Goal: Task Accomplishment & Management: Manage account settings

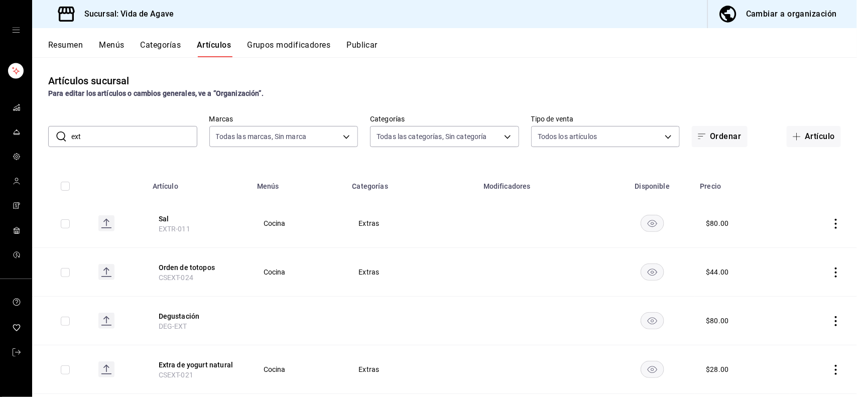
click at [613, 66] on div "Artículos sucursal Para editar los artículos o cambios generales, ve a “Organiz…" at bounding box center [444, 226] width 825 height 339
click at [102, 38] on div "Resumen Menús Categorías Artículos Grupos modificadores Publicar" at bounding box center [444, 42] width 825 height 29
click at [102, 44] on button "Menús" at bounding box center [111, 48] width 25 height 17
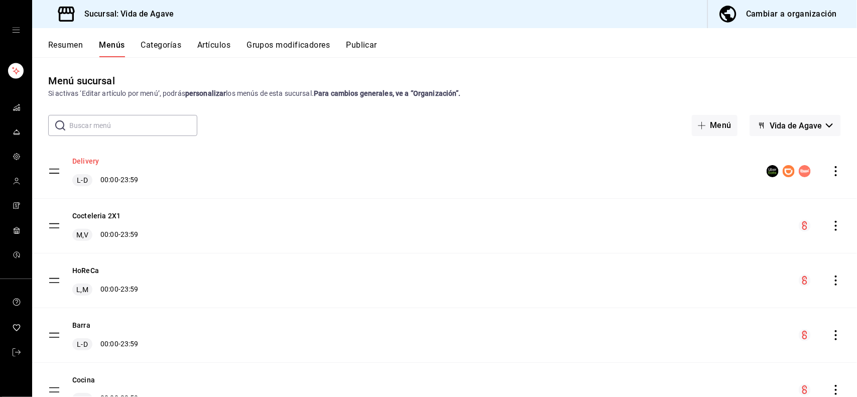
click at [87, 162] on button "Delivery" at bounding box center [85, 161] width 27 height 10
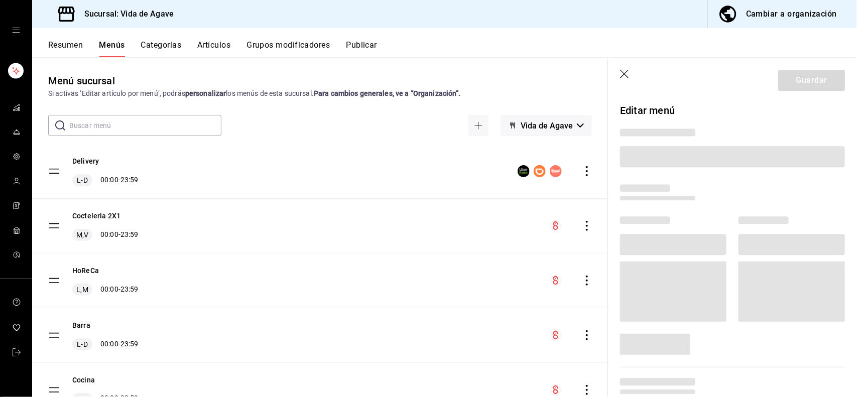
click at [56, 172] on tbody "Delivery L-D 00:00 - 23:59 Cocteleria 2X1 M,V 00:00 - 23:59 HoReCa L,M 00:00 - …" at bounding box center [320, 335] width 576 height 383
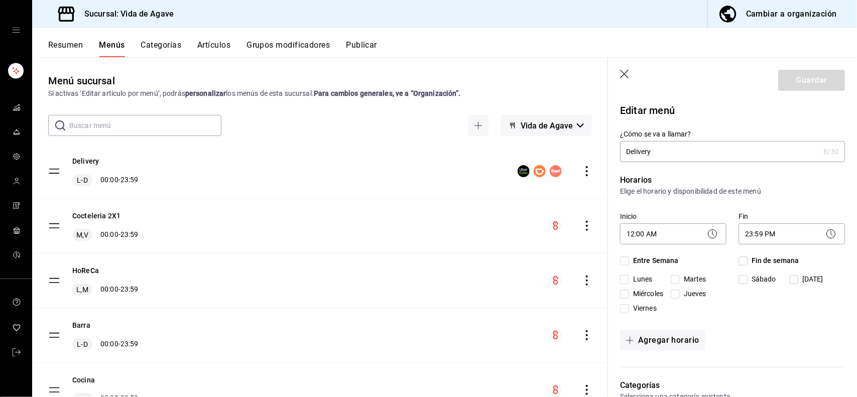
checkbox input "true"
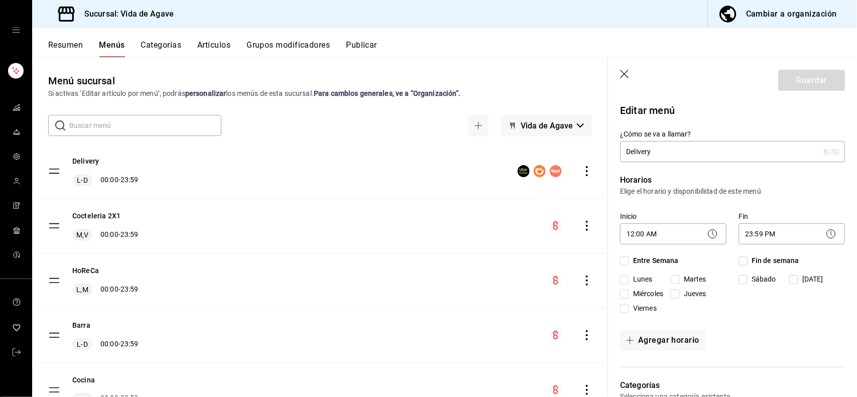
checkbox input "true"
click at [626, 70] on icon "button" at bounding box center [625, 75] width 10 height 10
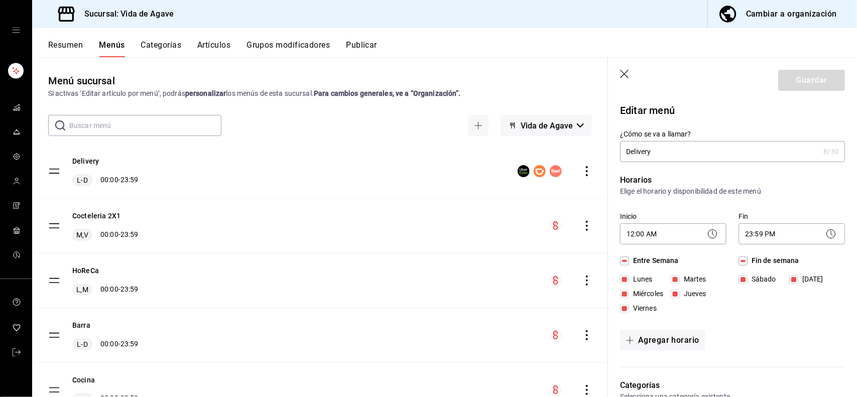
checkbox input "false"
type input "1756251124767"
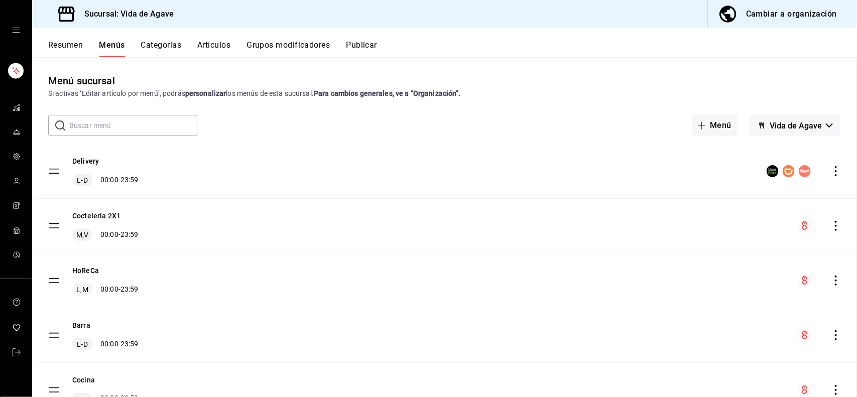
checkbox input "false"
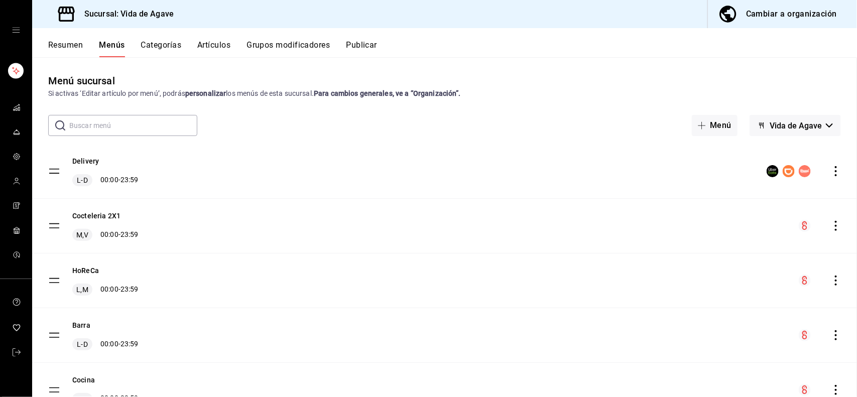
checkbox input "false"
click at [71, 49] on button "Resumen" at bounding box center [65, 48] width 35 height 17
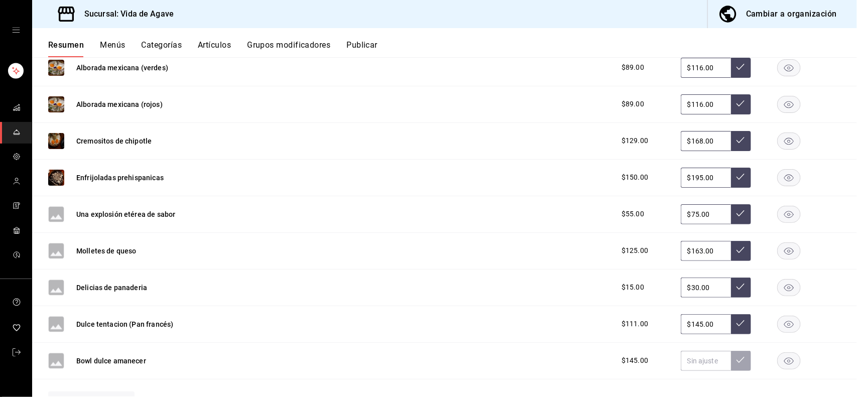
scroll to position [229, 0]
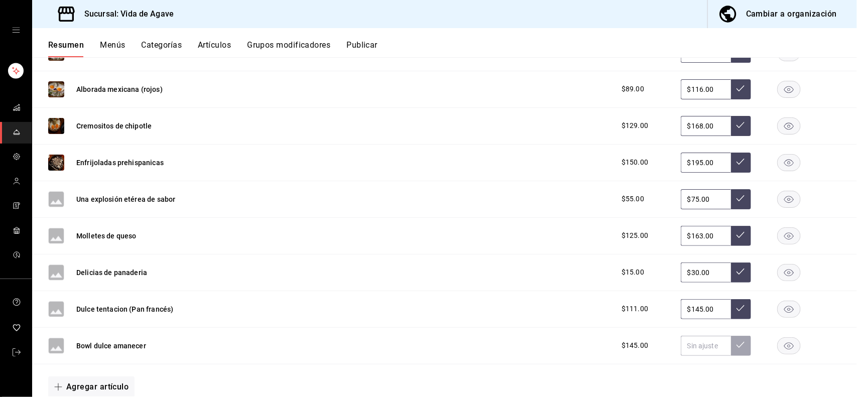
click at [778, 238] on rect "button" at bounding box center [789, 235] width 23 height 17
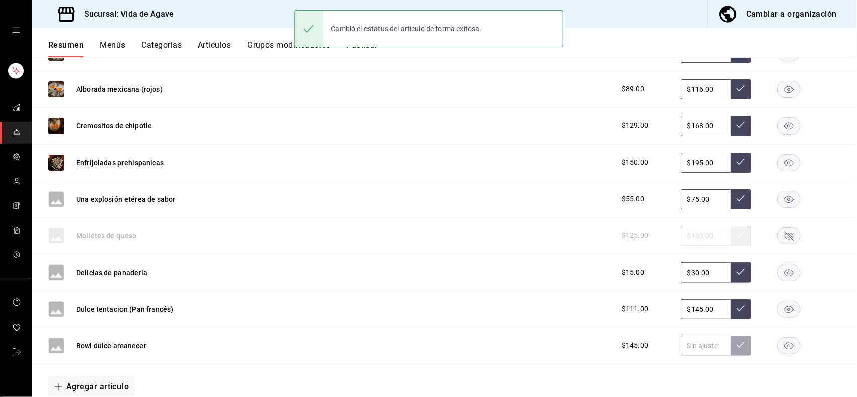
click at [784, 269] on rect "button" at bounding box center [789, 272] width 23 height 17
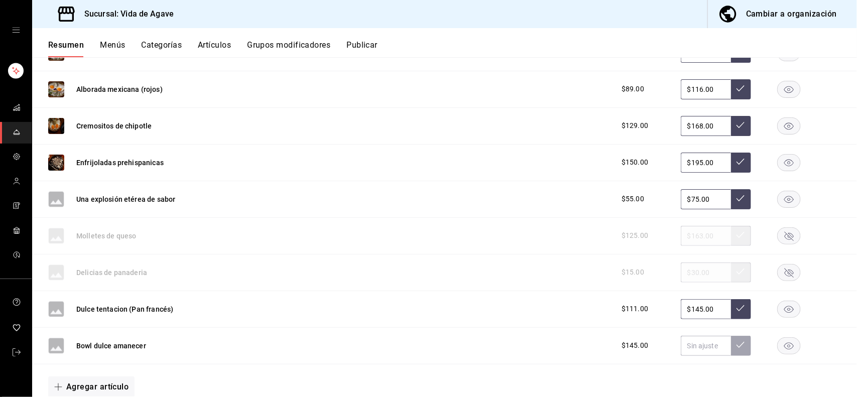
click at [785, 310] on rect "button" at bounding box center [789, 309] width 23 height 17
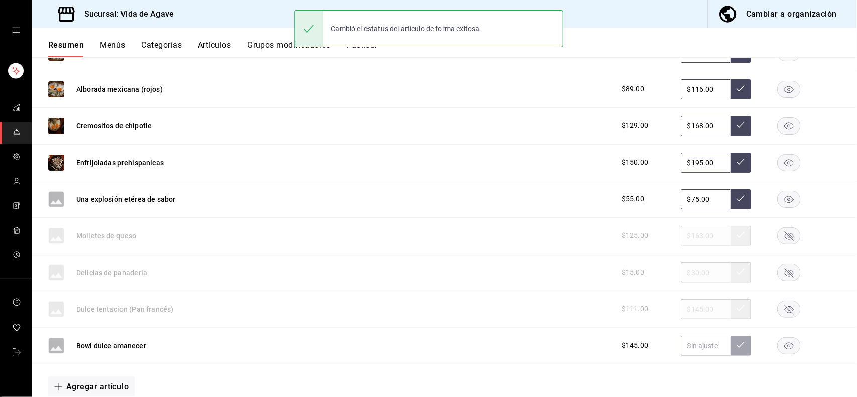
click at [784, 343] on rect "button" at bounding box center [789, 345] width 23 height 17
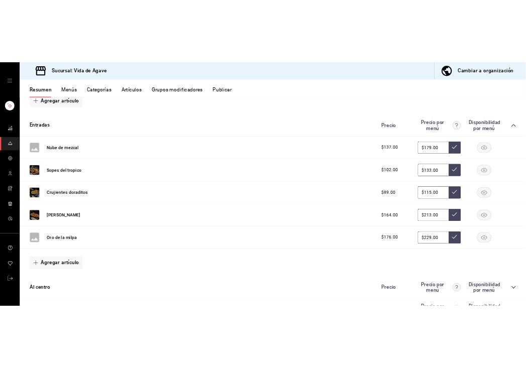
scroll to position [560, 0]
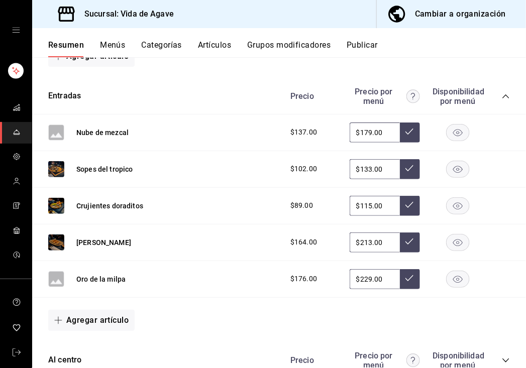
click at [239, 103] on div "Entradas Precio Precio por menú Disponibilidad por menú" at bounding box center [279, 97] width 494 height 36
click at [451, 244] on rect "button" at bounding box center [457, 242] width 23 height 17
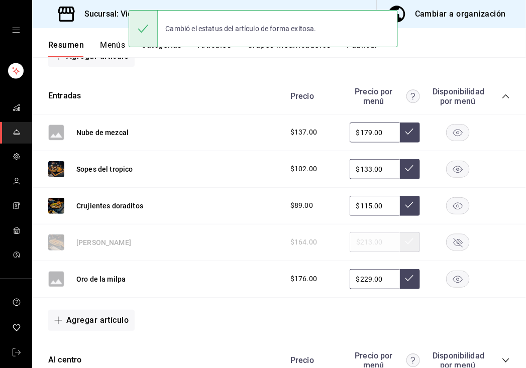
click at [446, 276] on rect "button" at bounding box center [457, 279] width 23 height 17
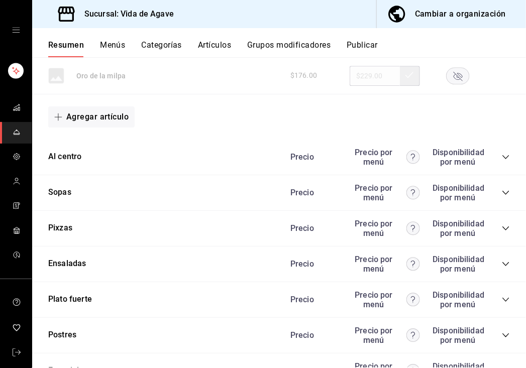
scroll to position [802, 0]
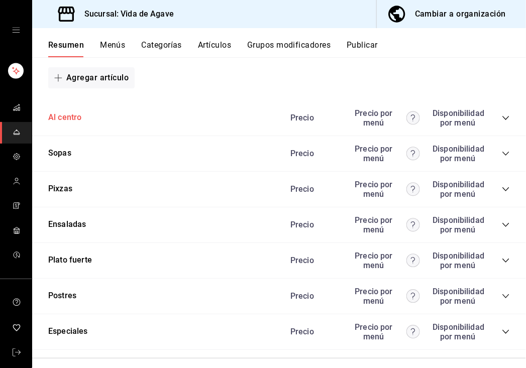
click at [68, 118] on button "Al centro" at bounding box center [65, 118] width 34 height 12
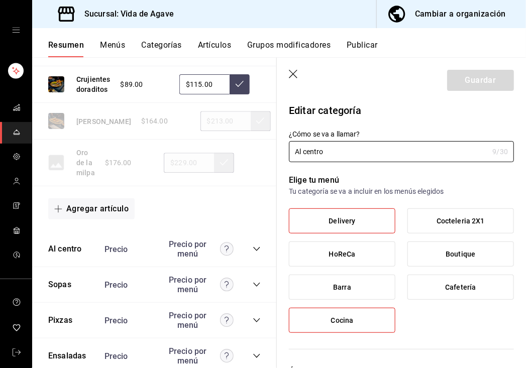
drag, startPoint x: 296, startPoint y: 72, endPoint x: 462, endPoint y: 201, distance: 210.4
click at [296, 73] on icon "button" at bounding box center [294, 75] width 10 height 10
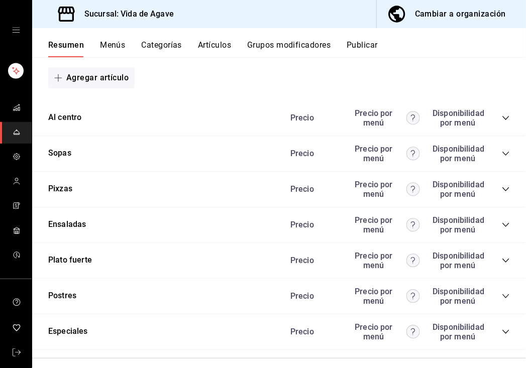
click at [502, 121] on icon "collapse-category-row" at bounding box center [506, 118] width 8 height 8
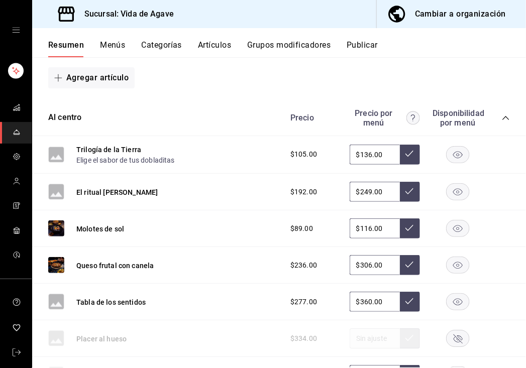
click at [450, 257] on div "$236.00 $306.00" at bounding box center [394, 265] width 229 height 20
click at [452, 264] on rect "button" at bounding box center [457, 265] width 23 height 17
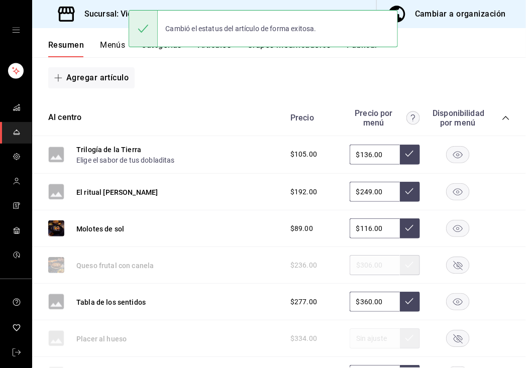
click at [450, 302] on rect "button" at bounding box center [457, 302] width 23 height 17
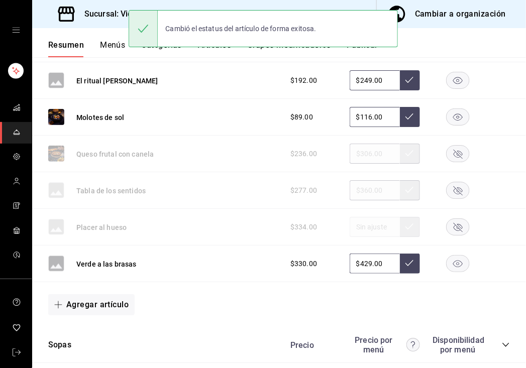
scroll to position [949, 0]
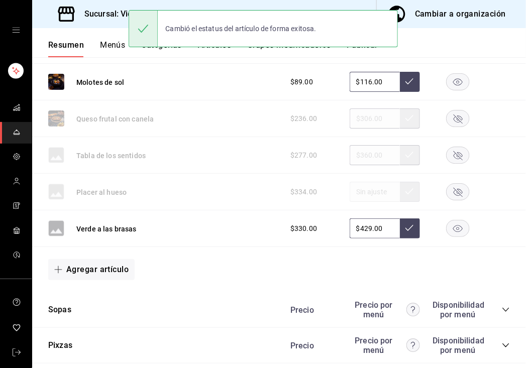
click at [453, 229] on icon "button" at bounding box center [458, 228] width 10 height 7
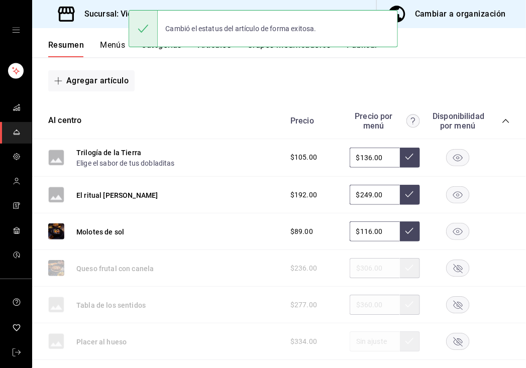
scroll to position [779, 0]
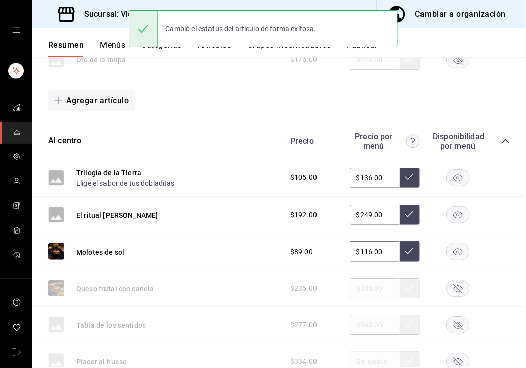
click at [490, 146] on div "Precio Precio por menú Disponibilidad por menú" at bounding box center [394, 141] width 229 height 19
click at [502, 143] on icon "collapse-category-row" at bounding box center [505, 141] width 7 height 4
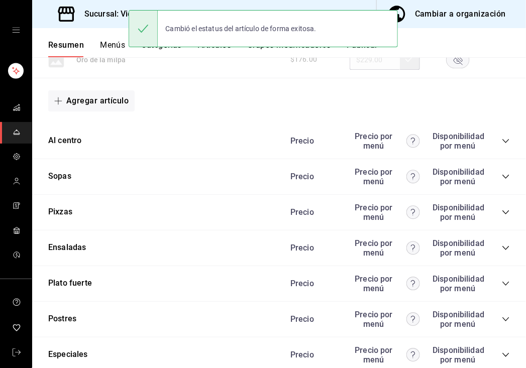
click at [502, 177] on icon "collapse-category-row" at bounding box center [506, 177] width 8 height 8
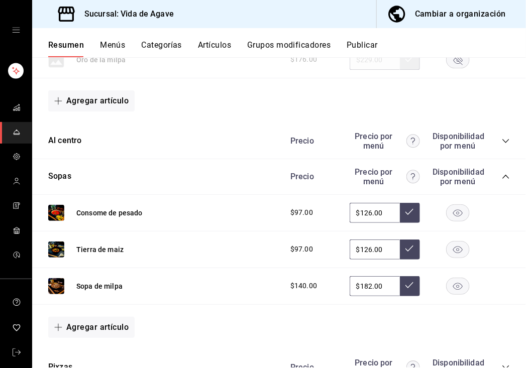
click at [446, 207] on rect "button" at bounding box center [457, 212] width 23 height 17
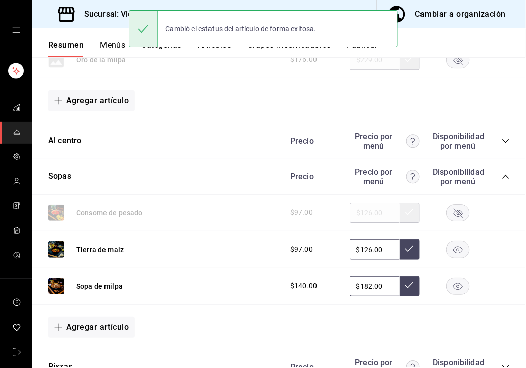
click at [502, 175] on icon "collapse-category-row" at bounding box center [506, 177] width 8 height 8
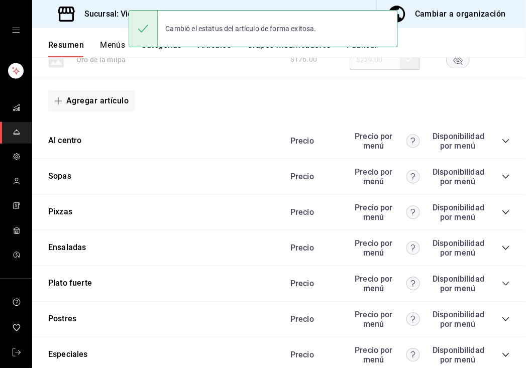
click at [499, 211] on div "Pixzas Precio Precio por menú Disponibilidad por menú" at bounding box center [279, 213] width 494 height 36
click at [502, 214] on icon "collapse-category-row" at bounding box center [505, 212] width 7 height 4
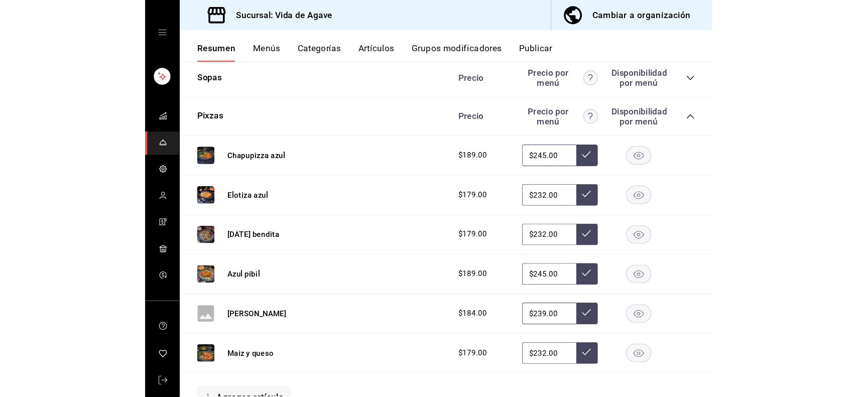
scroll to position [892, 0]
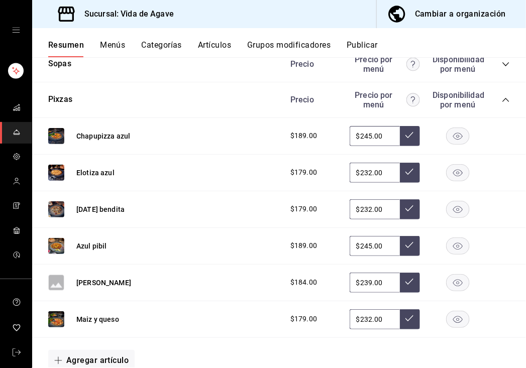
click at [448, 278] on rect "button" at bounding box center [457, 282] width 23 height 17
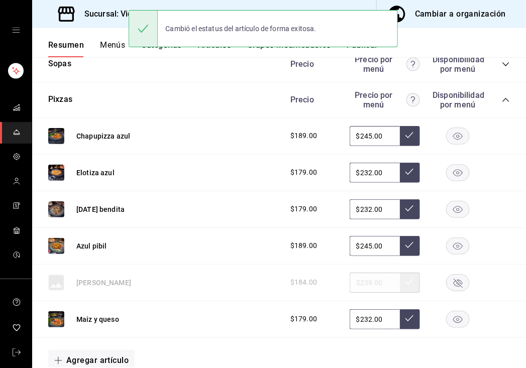
click at [502, 101] on icon "collapse-category-row" at bounding box center [506, 100] width 8 height 8
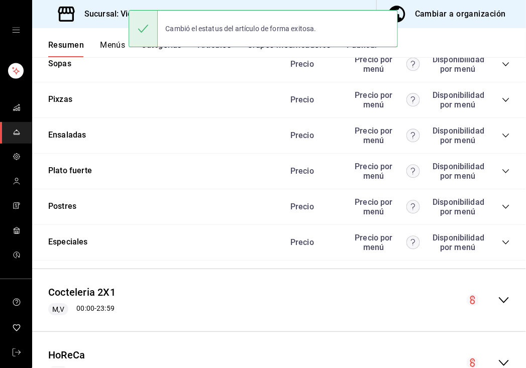
click at [495, 141] on div "Precio Precio por menú Disponibilidad por menú" at bounding box center [394, 135] width 229 height 19
click at [502, 136] on icon "collapse-category-row" at bounding box center [505, 136] width 7 height 4
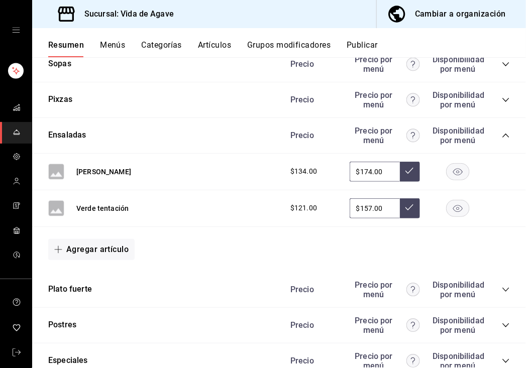
click at [502, 136] on icon "collapse-category-row" at bounding box center [506, 136] width 8 height 8
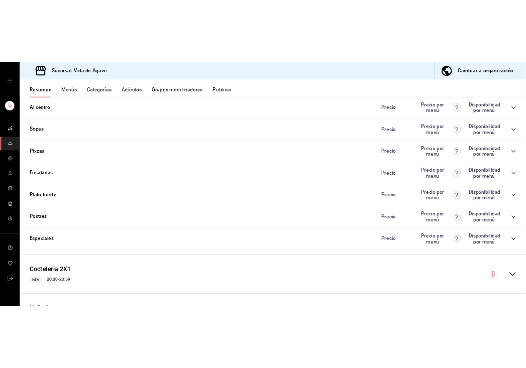
scroll to position [850, 0]
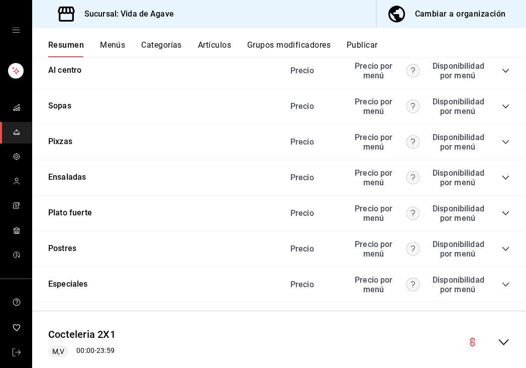
click at [501, 139] on div "Pixzas Precio Precio por menú Disponibilidad por menú" at bounding box center [279, 143] width 494 height 36
click at [502, 143] on icon "collapse-category-row" at bounding box center [505, 142] width 7 height 4
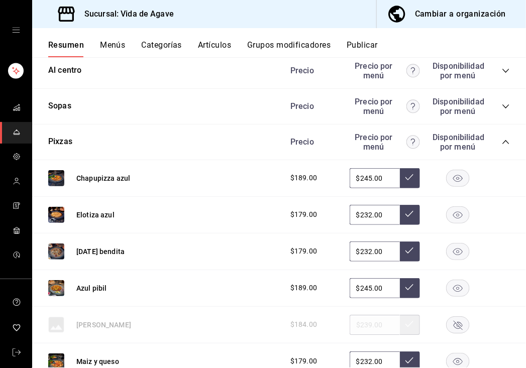
click at [502, 143] on icon "collapse-category-row" at bounding box center [505, 142] width 7 height 4
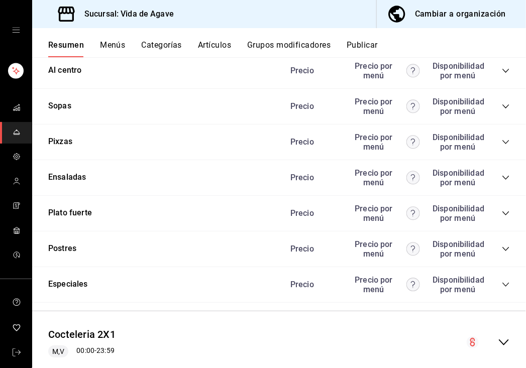
click at [502, 179] on icon "collapse-category-row" at bounding box center [506, 178] width 8 height 8
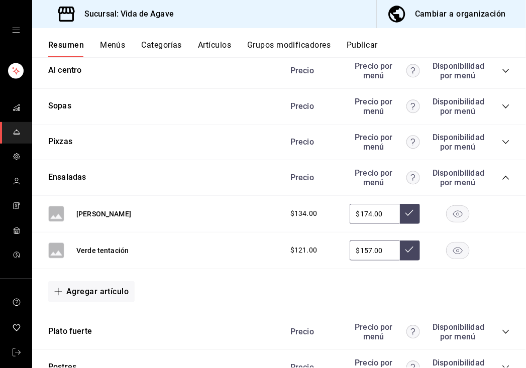
click at [502, 180] on icon "collapse-category-row" at bounding box center [506, 178] width 8 height 8
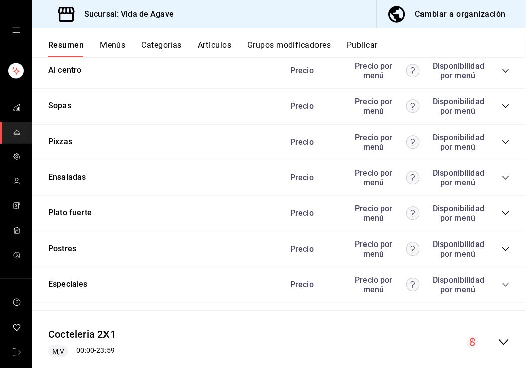
click at [411, 211] on icon at bounding box center [413, 213] width 4 height 7
click at [493, 219] on div "Precio Precio por menú Disponibilidad por menú" at bounding box center [394, 213] width 229 height 19
click at [502, 214] on icon "collapse-category-row" at bounding box center [506, 213] width 8 height 8
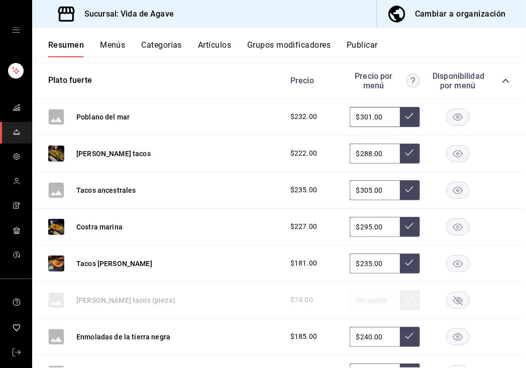
scroll to position [960, 0]
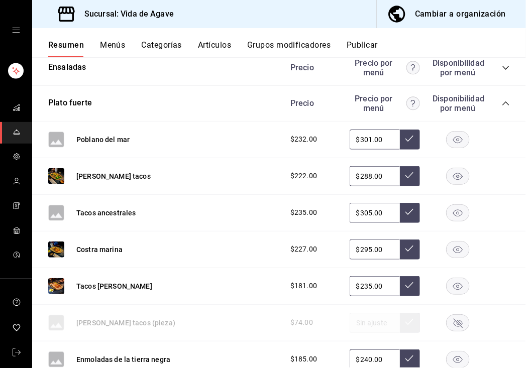
click at [454, 140] on rect "button" at bounding box center [457, 139] width 23 height 17
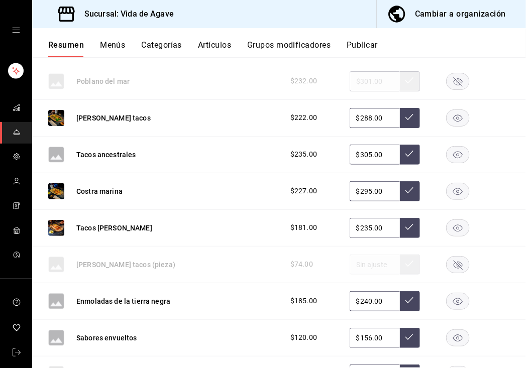
scroll to position [1045, 0]
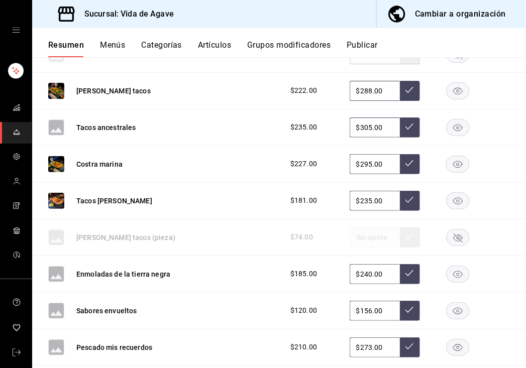
click at [446, 348] on rect "button" at bounding box center [457, 347] width 23 height 17
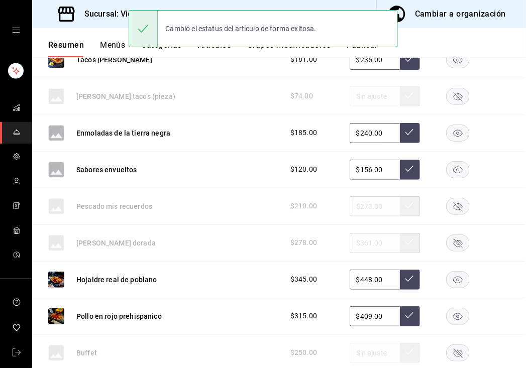
scroll to position [1195, 0]
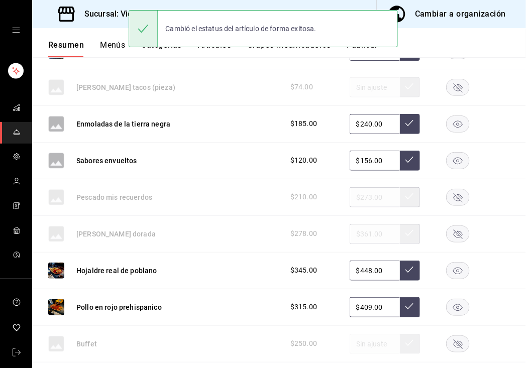
click at [450, 272] on rect "button" at bounding box center [457, 270] width 23 height 17
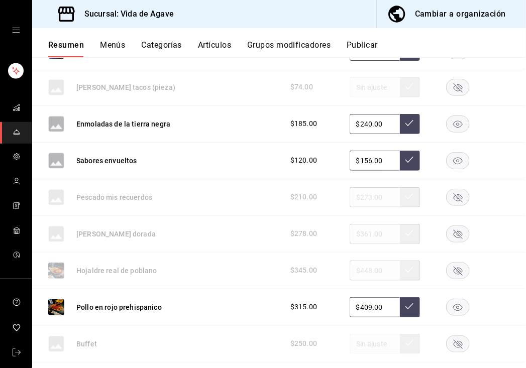
click at [446, 308] on rect "button" at bounding box center [457, 307] width 23 height 17
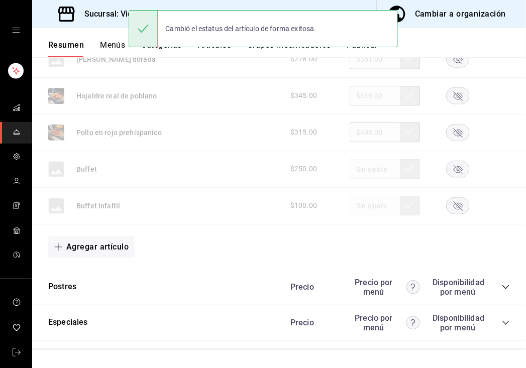
scroll to position [1393, 0]
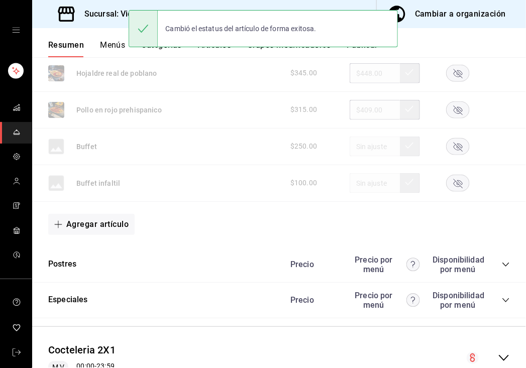
click at [502, 267] on icon "collapse-category-row" at bounding box center [506, 265] width 8 height 8
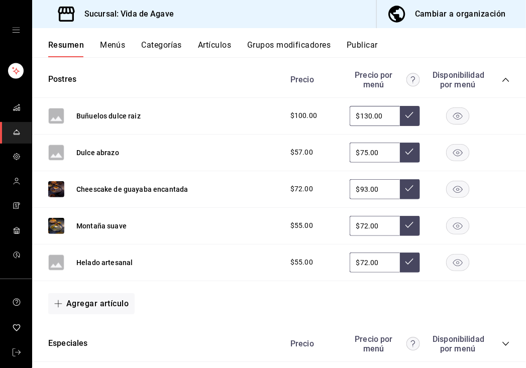
scroll to position [1587, 0]
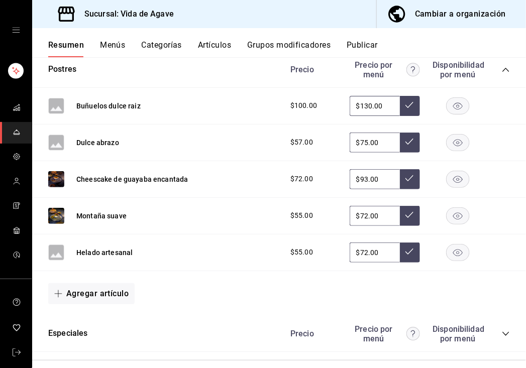
click at [502, 336] on icon "collapse-category-row" at bounding box center [505, 334] width 7 height 4
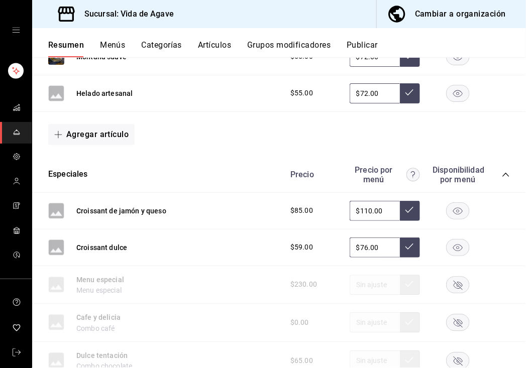
scroll to position [1796, 0]
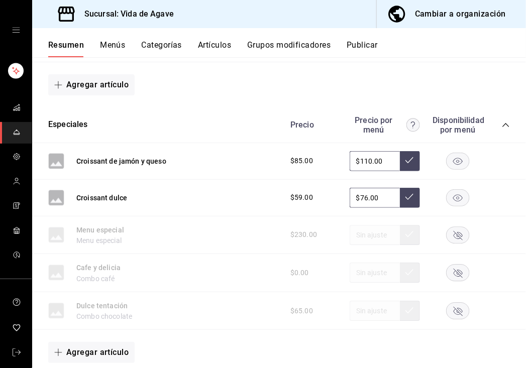
click at [450, 164] on rect "button" at bounding box center [457, 161] width 23 height 17
click at [450, 194] on rect "button" at bounding box center [457, 197] width 23 height 17
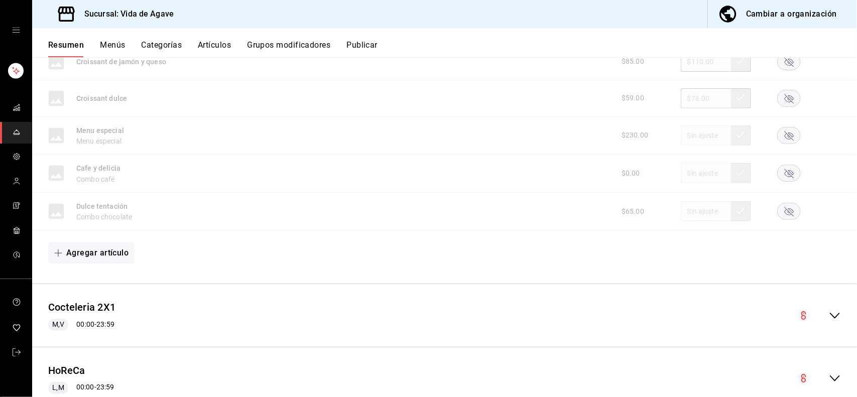
scroll to position [0, 0]
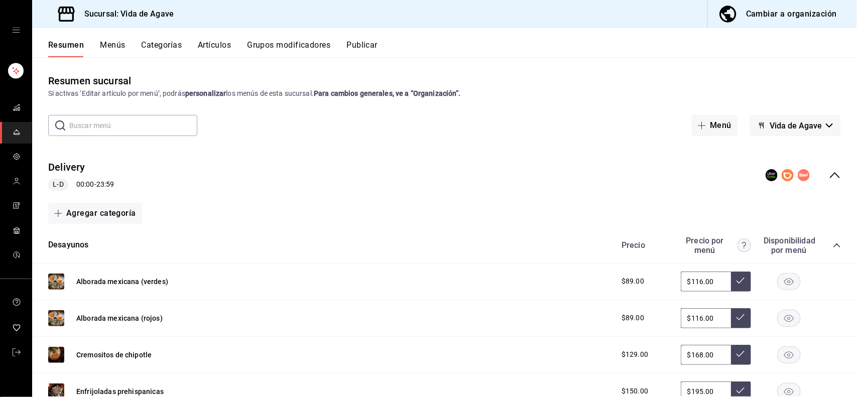
click at [375, 47] on button "Publicar" at bounding box center [361, 48] width 31 height 17
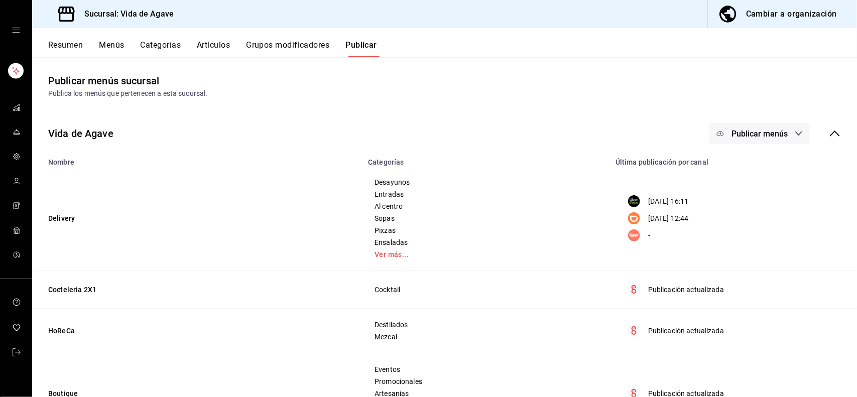
click at [744, 123] on button "Publicar menús" at bounding box center [760, 133] width 100 height 21
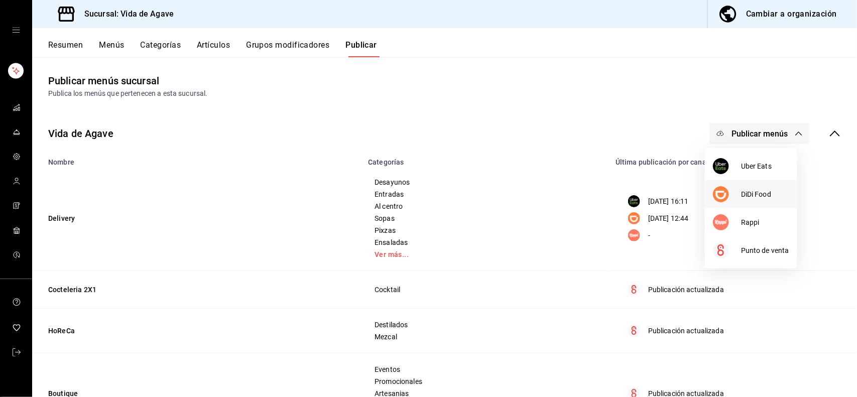
click at [752, 199] on span "DiDi Food" at bounding box center [765, 194] width 48 height 11
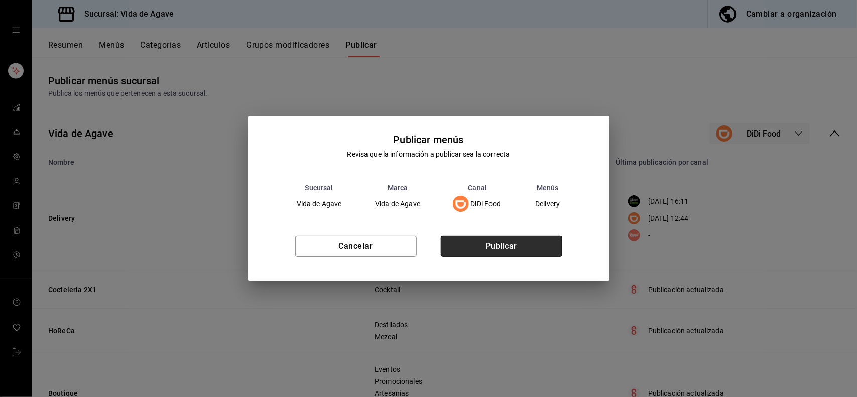
click at [511, 246] on button "Publicar" at bounding box center [502, 246] width 122 height 21
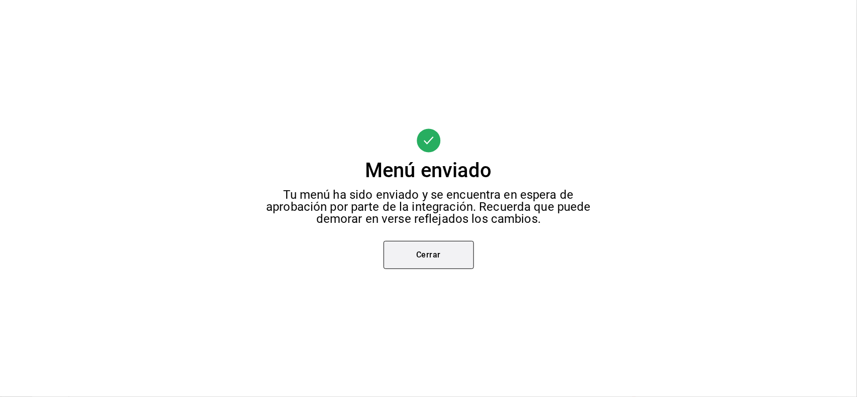
click at [454, 253] on button "Cerrar" at bounding box center [429, 255] width 90 height 28
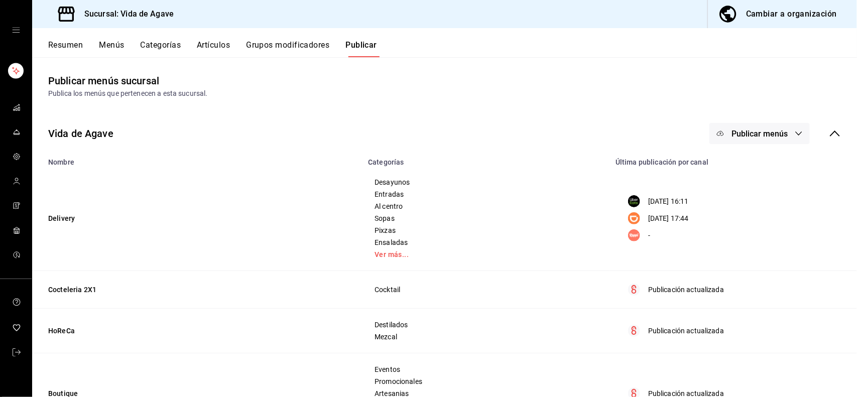
click at [112, 44] on button "Menús" at bounding box center [111, 48] width 25 height 17
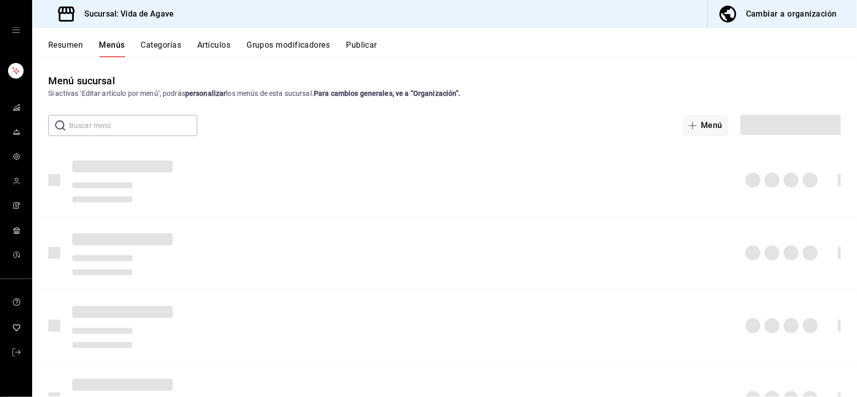
click at [73, 41] on button "Resumen" at bounding box center [65, 48] width 35 height 17
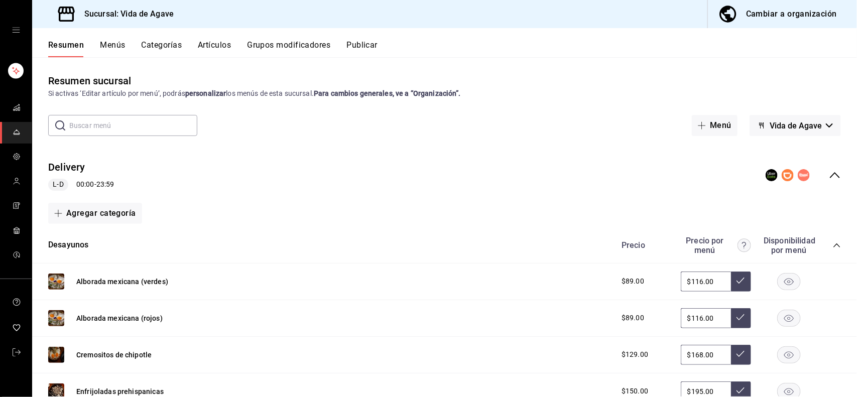
click at [16, 108] on icon "mailbox folders" at bounding box center [17, 107] width 8 height 8
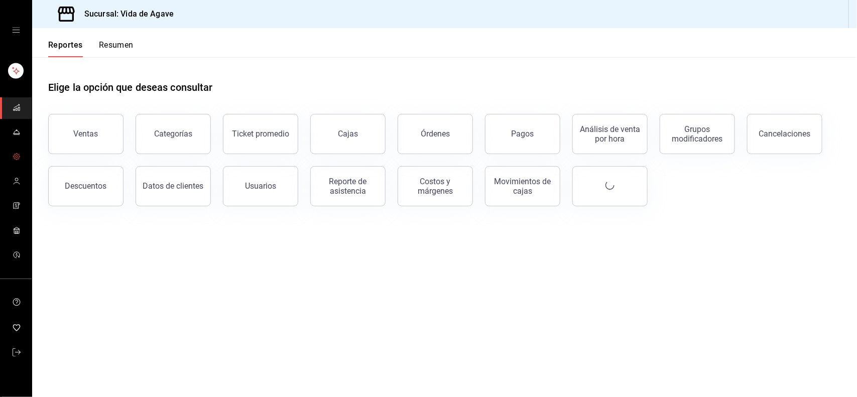
click at [14, 151] on span "mailbox folders" at bounding box center [17, 158] width 8 height 14
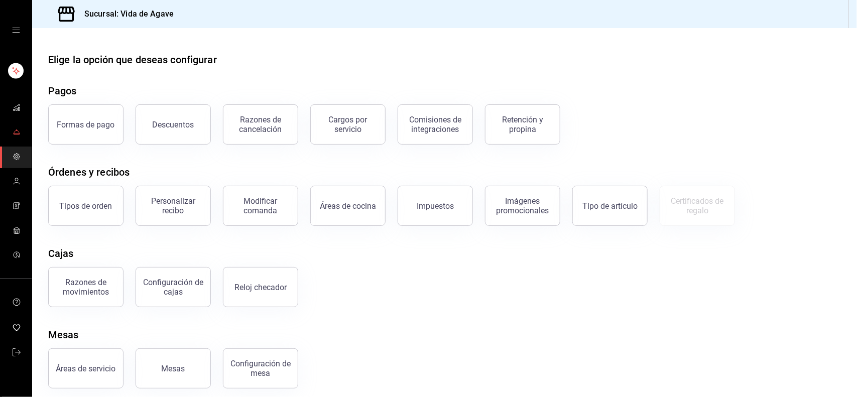
click at [2, 128] on link "mailbox folders" at bounding box center [16, 133] width 32 height 22
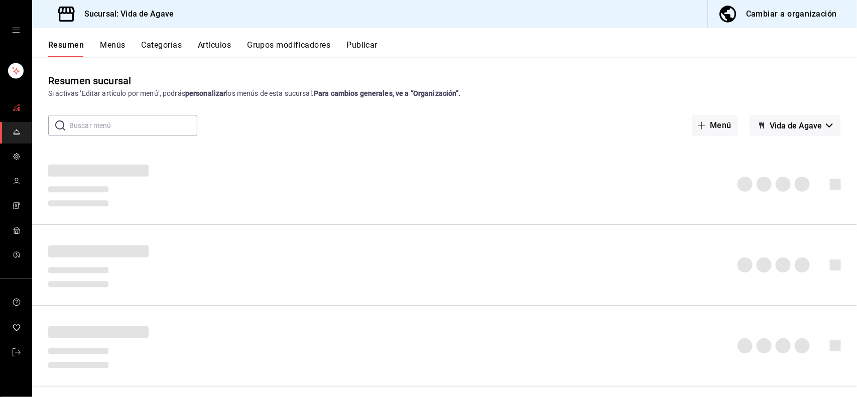
click at [11, 104] on link "mailbox folders" at bounding box center [16, 108] width 32 height 22
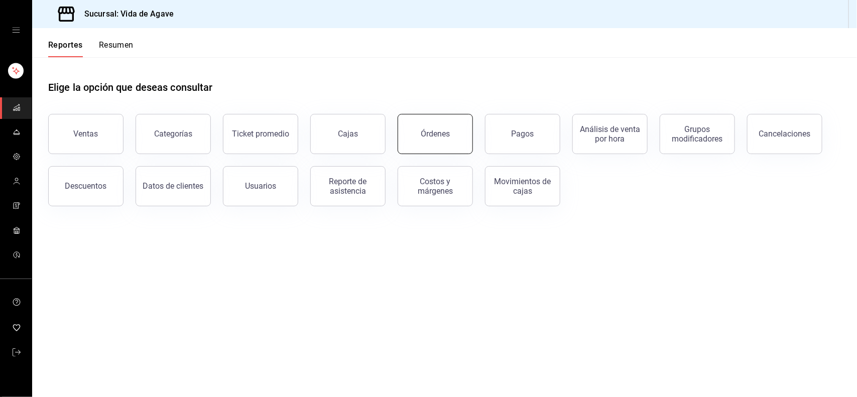
click at [438, 131] on div "Órdenes" at bounding box center [435, 134] width 29 height 10
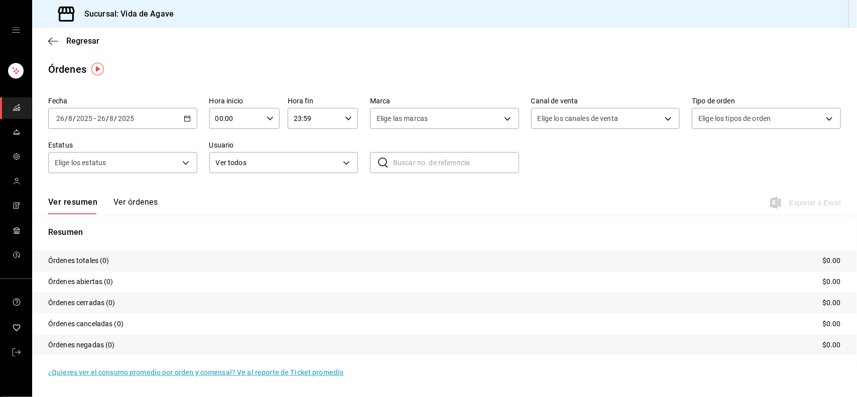
click at [136, 110] on div "[DATE] [DATE] - [DATE] [DATE]" at bounding box center [122, 118] width 149 height 21
click at [116, 260] on span "Rango de fechas" at bounding box center [96, 262] width 78 height 11
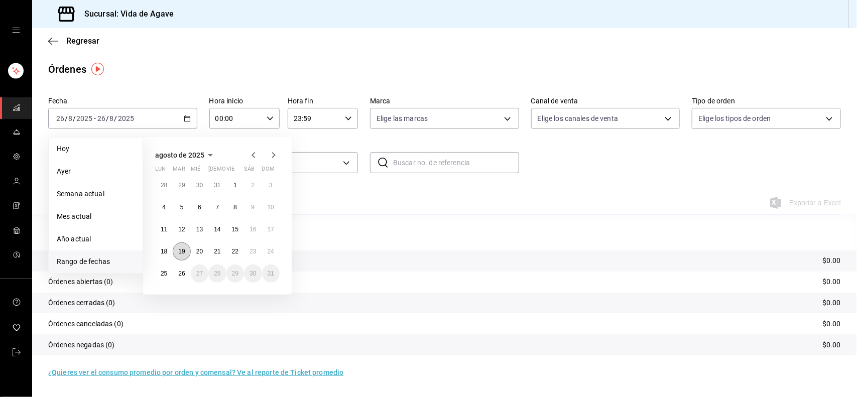
click at [188, 249] on button "19" at bounding box center [182, 252] width 18 height 18
click at [266, 249] on button "24" at bounding box center [271, 252] width 18 height 18
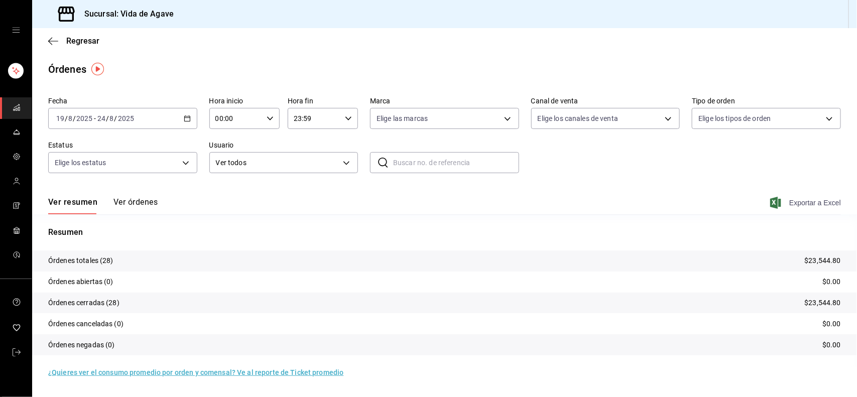
click at [818, 199] on span "Exportar a Excel" at bounding box center [806, 203] width 69 height 12
click at [184, 121] on icon "button" at bounding box center [187, 118] width 7 height 7
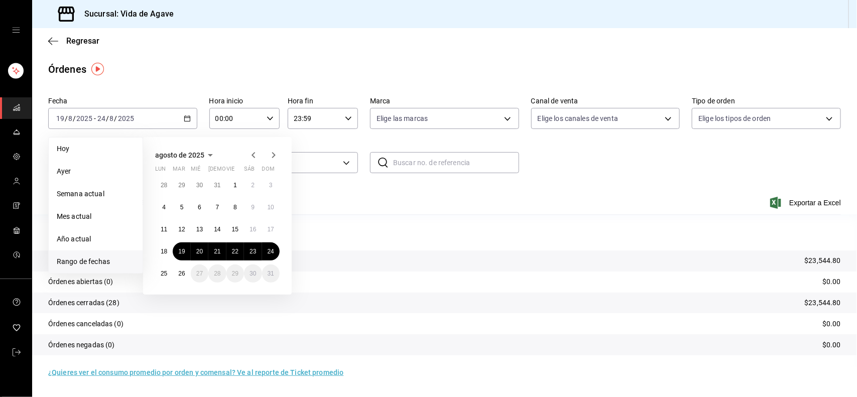
click at [17, 112] on span "mailbox folders" at bounding box center [17, 108] width 8 height 14
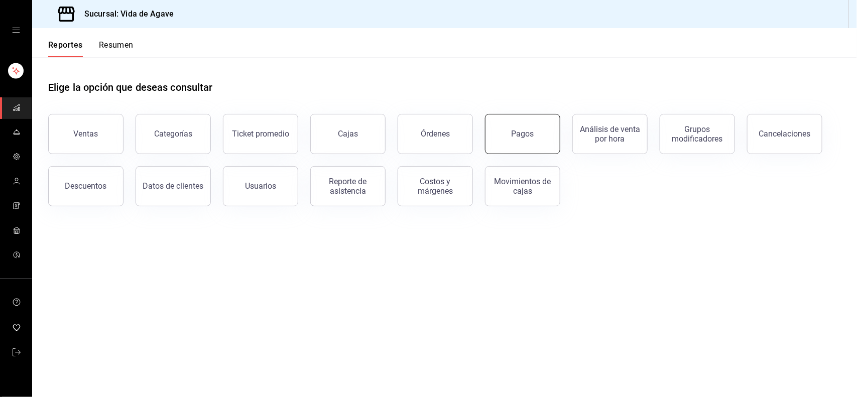
click at [540, 129] on button "Pagos" at bounding box center [522, 134] width 75 height 40
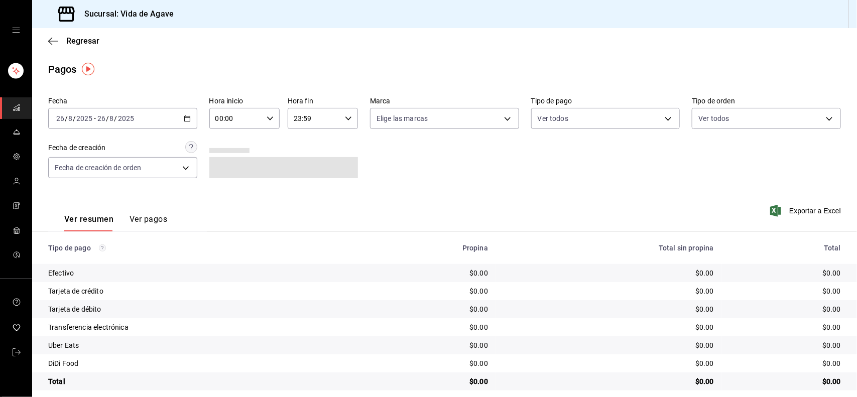
click at [183, 126] on div "[DATE] [DATE] - [DATE] [DATE]" at bounding box center [122, 118] width 149 height 21
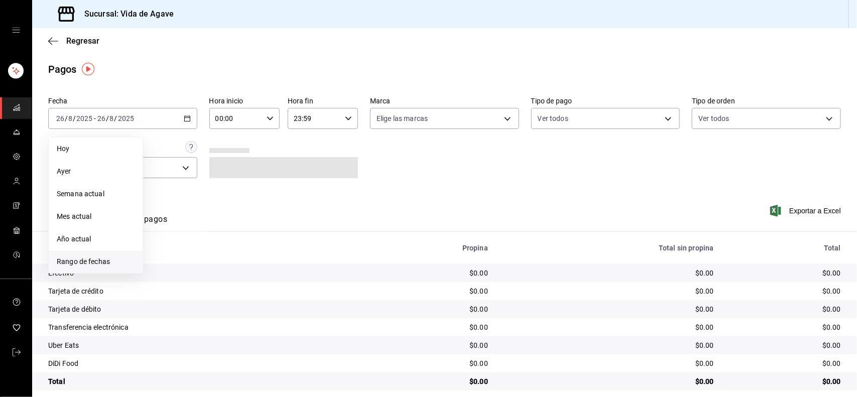
click at [95, 264] on span "Rango de fechas" at bounding box center [96, 262] width 78 height 11
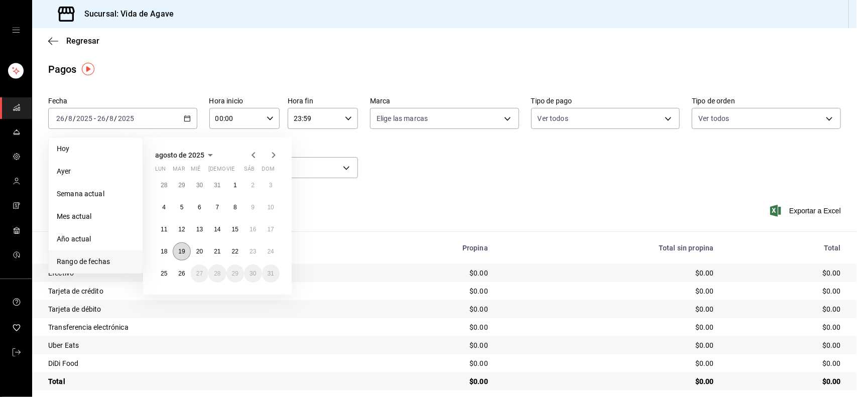
click at [175, 250] on button "19" at bounding box center [182, 252] width 18 height 18
click at [265, 248] on button "24" at bounding box center [271, 252] width 18 height 18
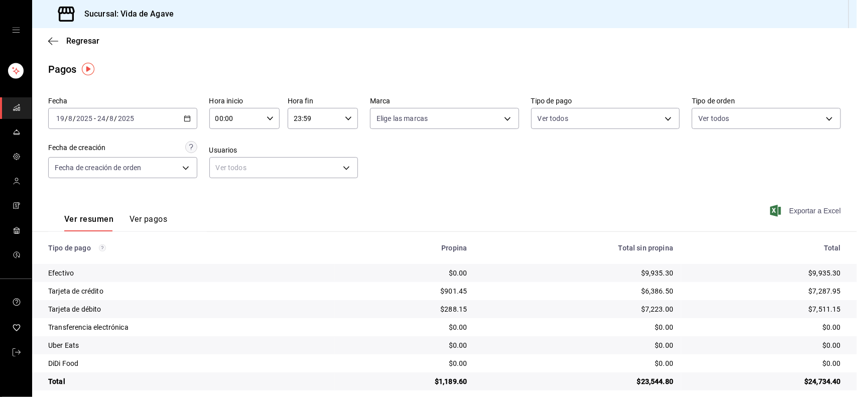
click at [806, 214] on span "Exportar a Excel" at bounding box center [806, 211] width 69 height 12
